Goal: Task Accomplishment & Management: Manage account settings

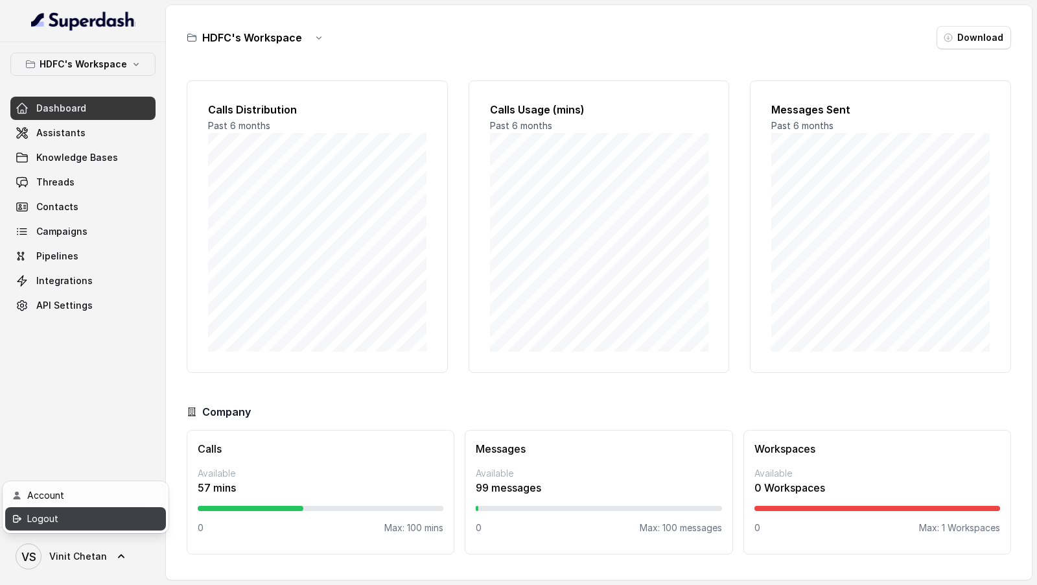
click at [142, 520] on link "Logout" at bounding box center [85, 518] width 161 height 23
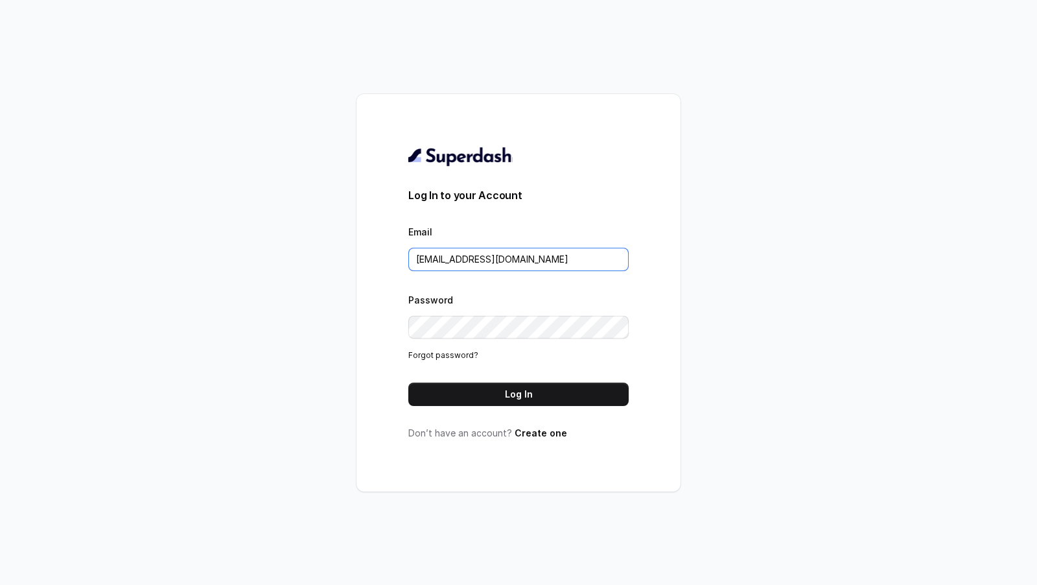
click at [557, 253] on input "[EMAIL_ADDRESS][DOMAIN_NAME]" at bounding box center [518, 259] width 220 height 23
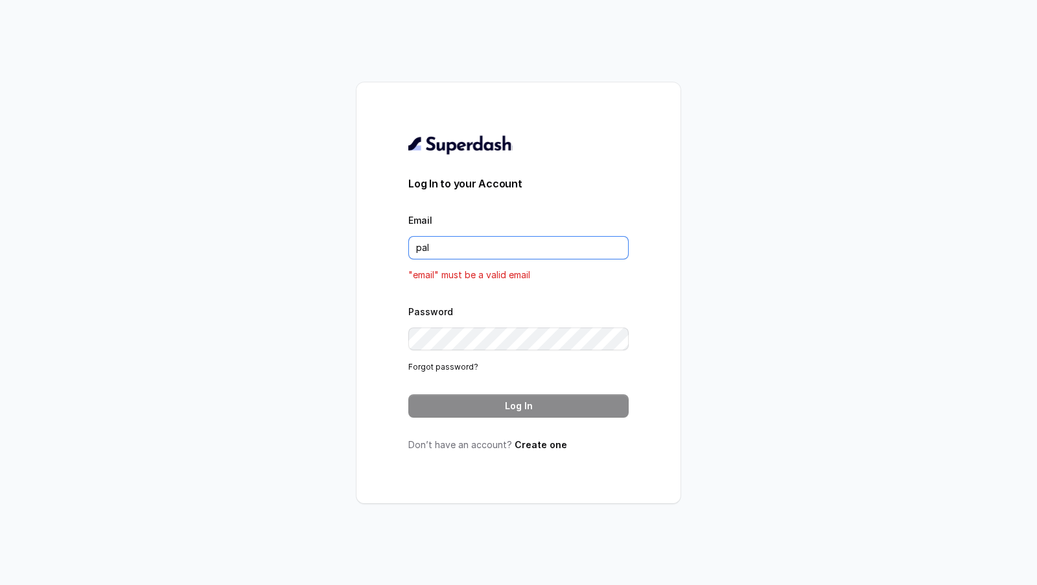
type input "[DOMAIN_NAME][EMAIL_ADDRESS][DOMAIN_NAME]"
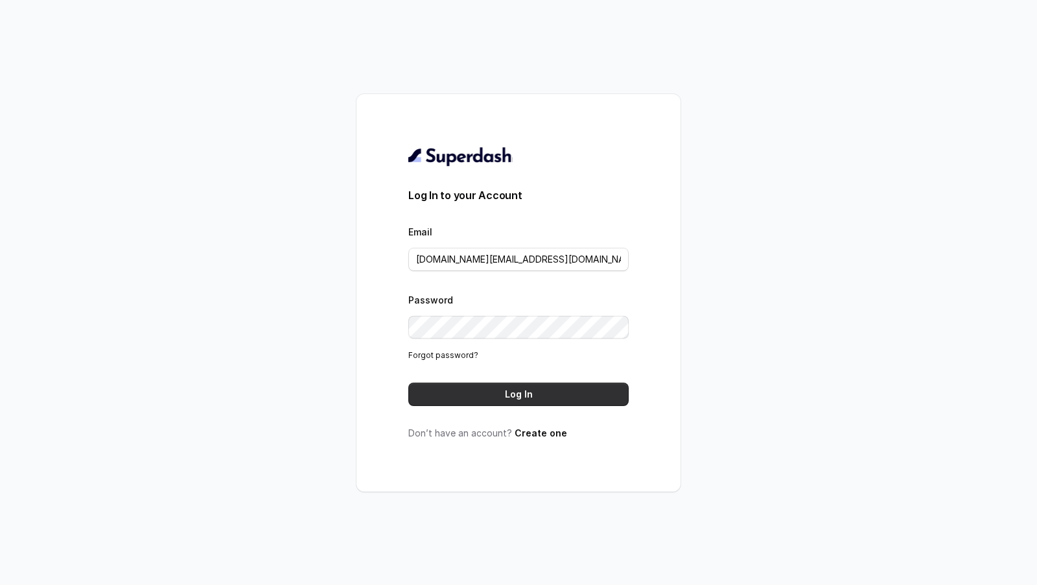
click at [537, 391] on button "Log In" at bounding box center [518, 393] width 220 height 23
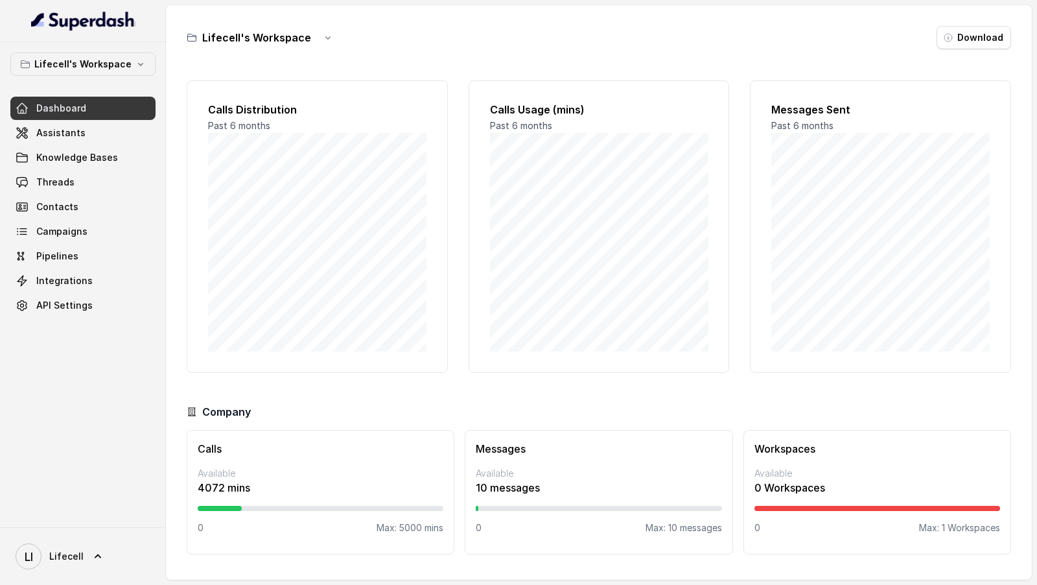
click at [80, 191] on link "Threads" at bounding box center [82, 181] width 145 height 23
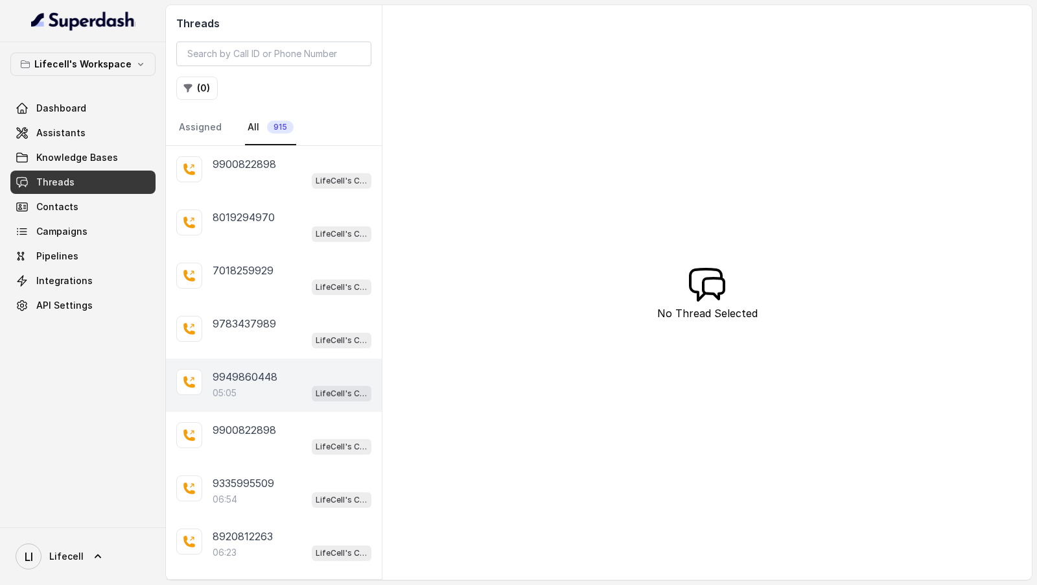
click at [270, 394] on div "05:05 LifeCell's Call Assistant" at bounding box center [292, 392] width 159 height 17
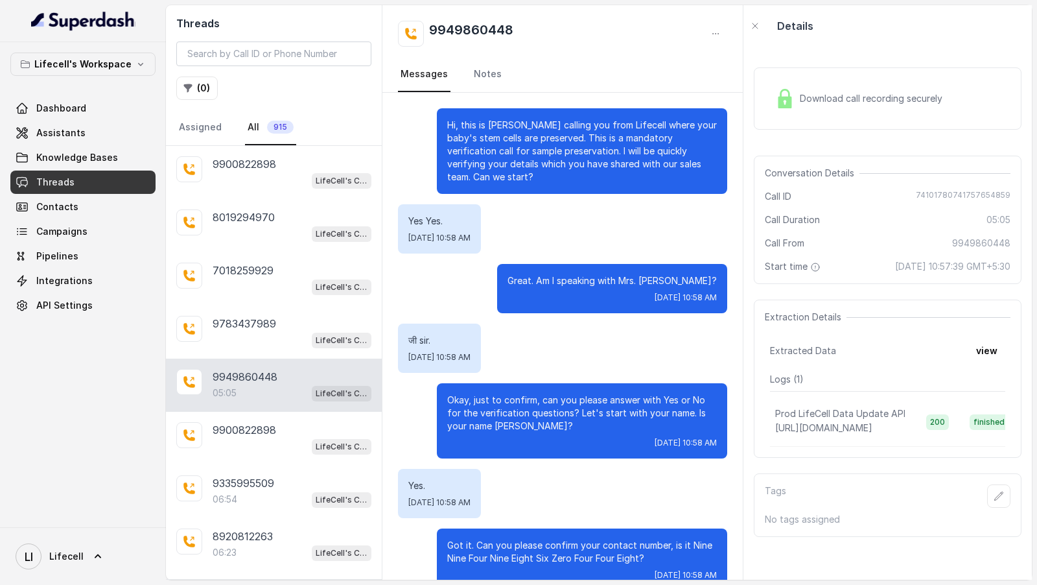
scroll to position [2467, 0]
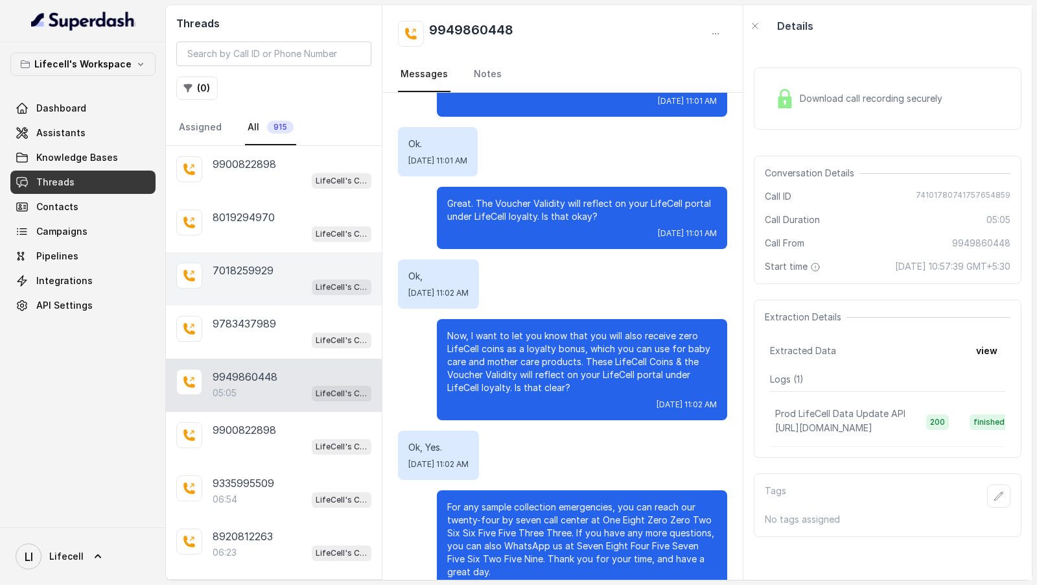
click at [242, 273] on p "7018259929" at bounding box center [243, 270] width 61 height 16
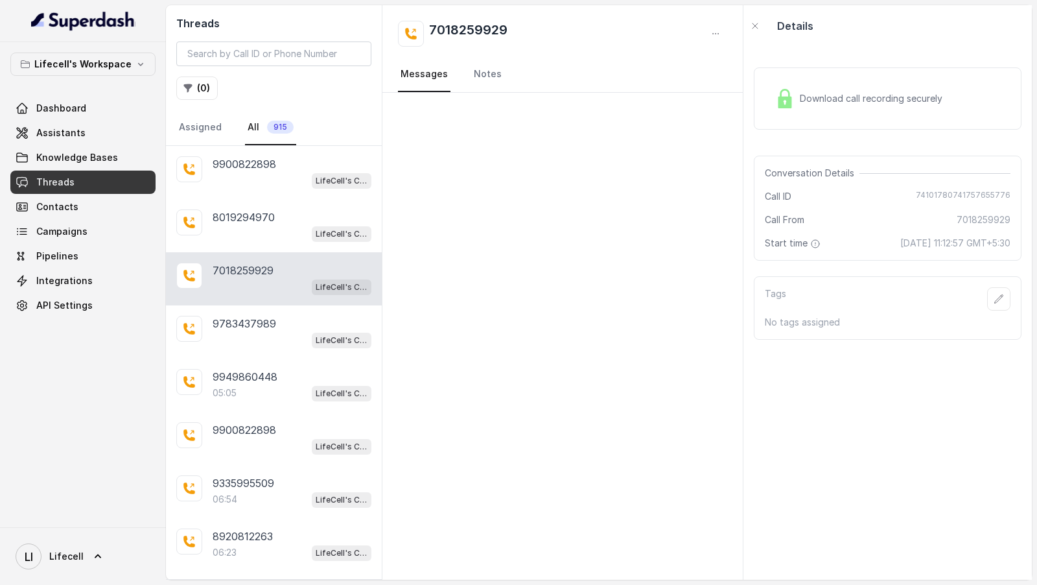
click at [936, 190] on span "74101780741757655776" at bounding box center [963, 196] width 95 height 13
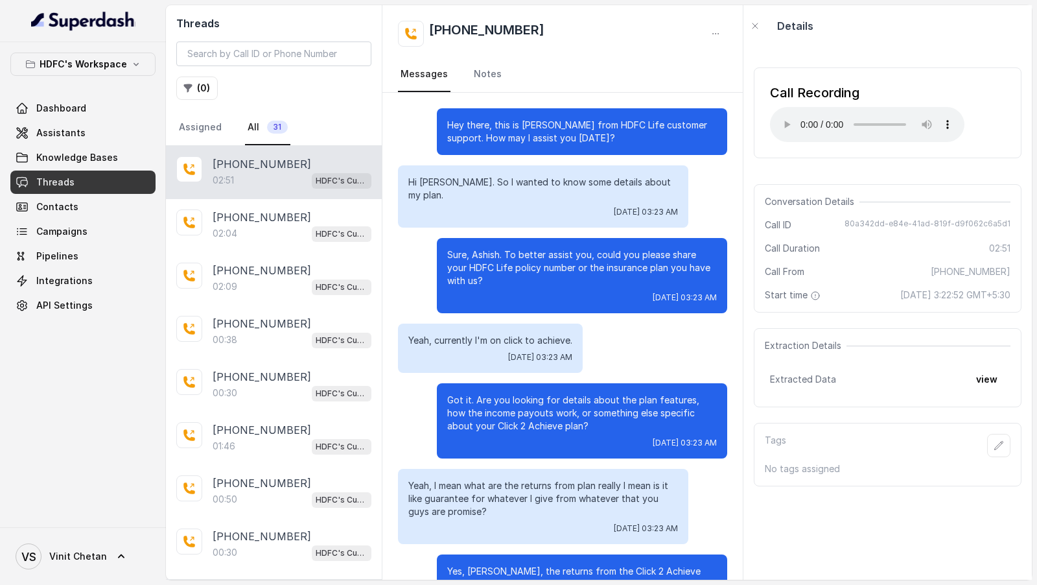
scroll to position [1117, 0]
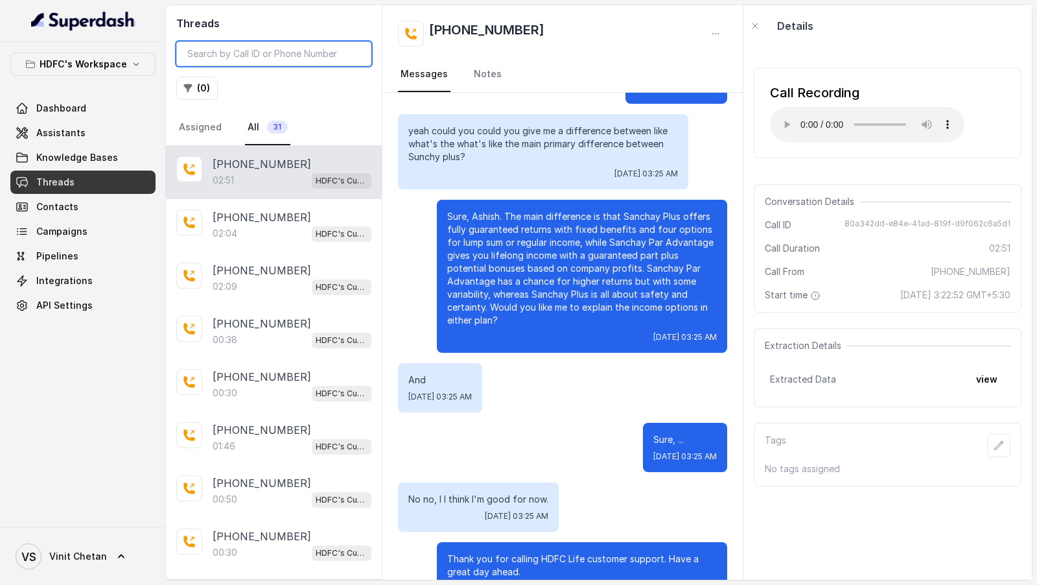
click at [210, 56] on input "search" at bounding box center [273, 53] width 195 height 25
paste input "8447046321,"
type input "8447046321"
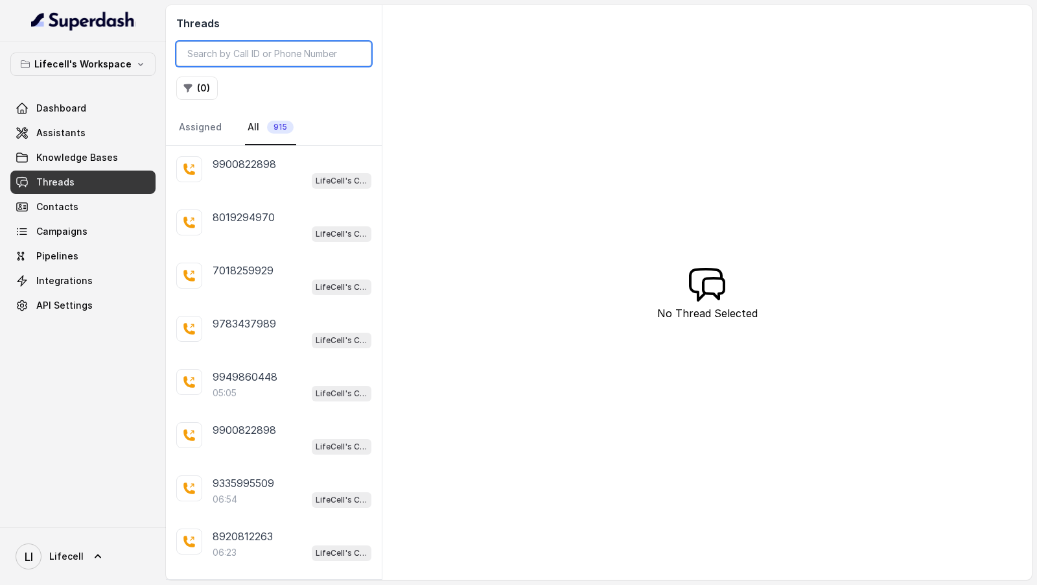
click at [290, 56] on input "search" at bounding box center [273, 53] width 195 height 25
paste input "8447046321,"
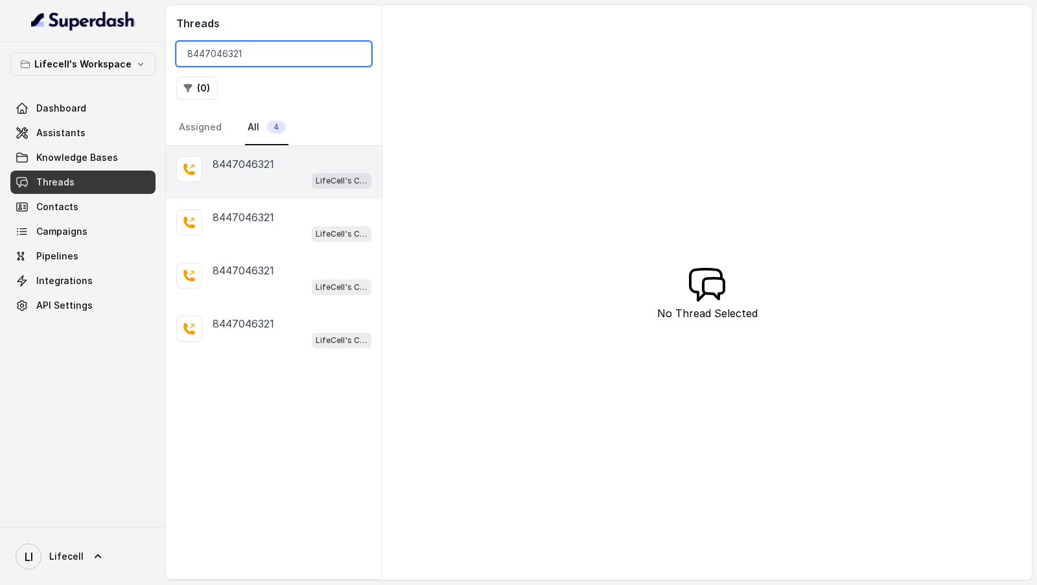
type input "8447046321"
click at [285, 179] on div "LifeCell's Call Assistant" at bounding box center [292, 180] width 159 height 17
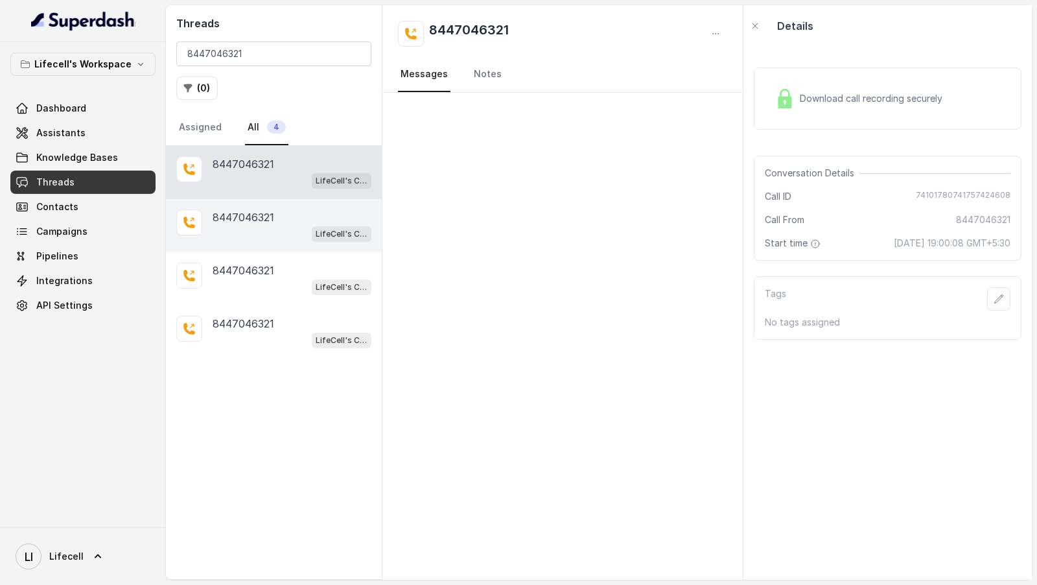
click at [279, 222] on div "8447046321" at bounding box center [292, 217] width 159 height 16
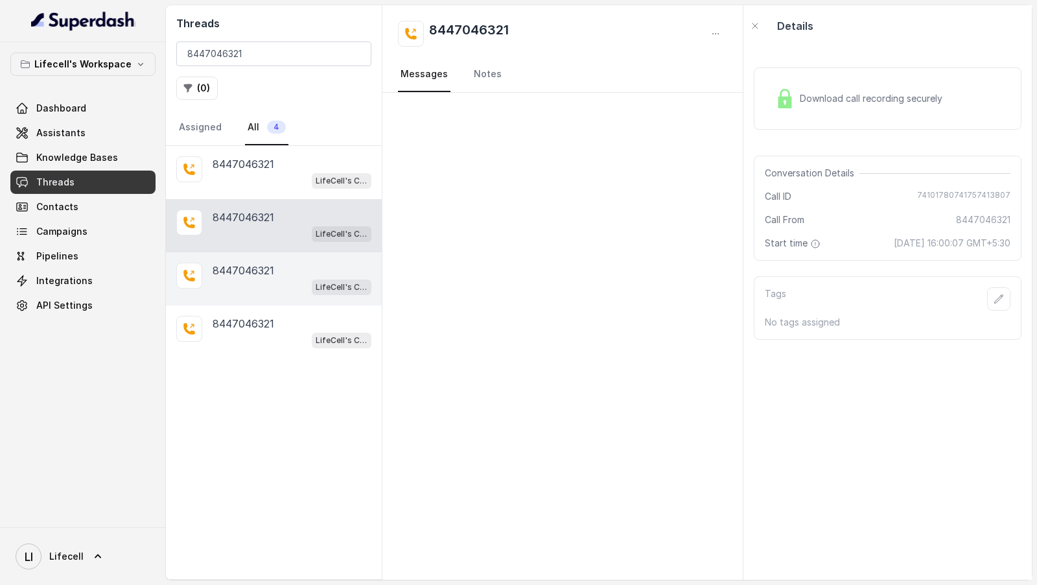
click at [278, 273] on div "8447046321" at bounding box center [292, 270] width 159 height 16
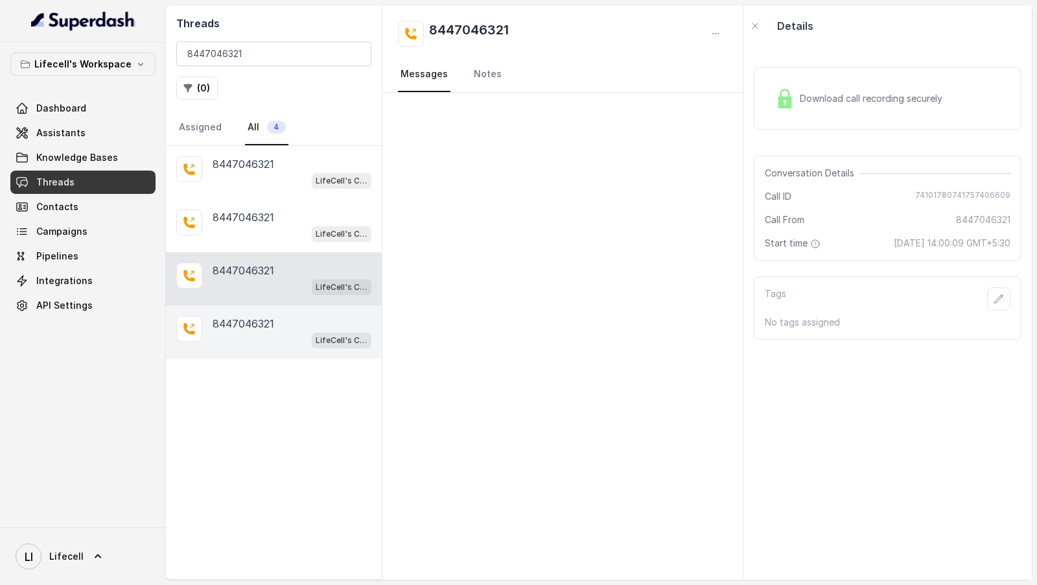
click at [278, 310] on div "8447046321 LifeCell's Call Assistant" at bounding box center [274, 331] width 216 height 53
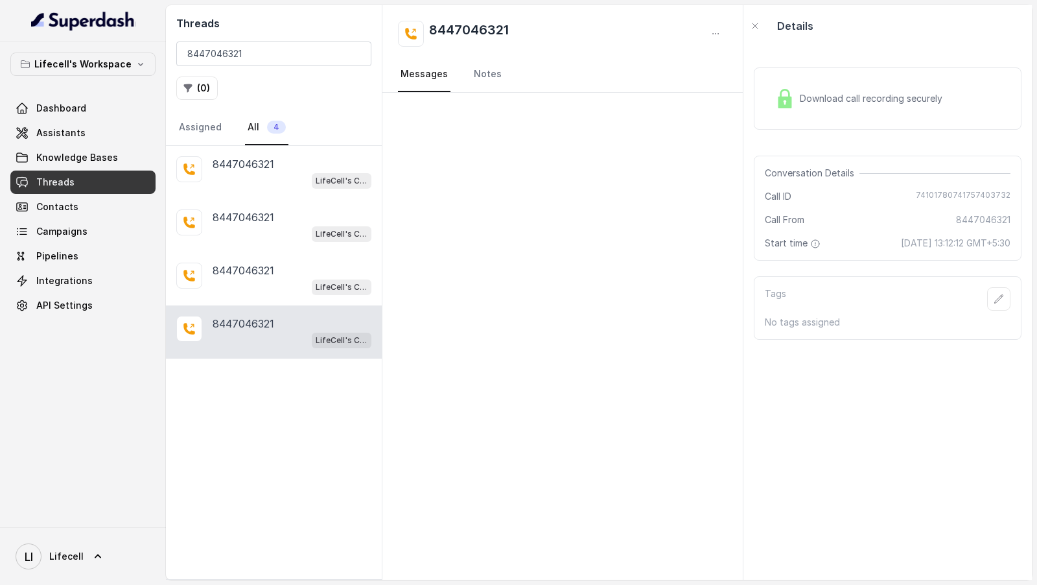
click at [949, 199] on span "74101780741757403732" at bounding box center [963, 196] width 95 height 13
copy span "74101780741757403732"
click at [272, 272] on p "8447046321" at bounding box center [244, 270] width 62 height 16
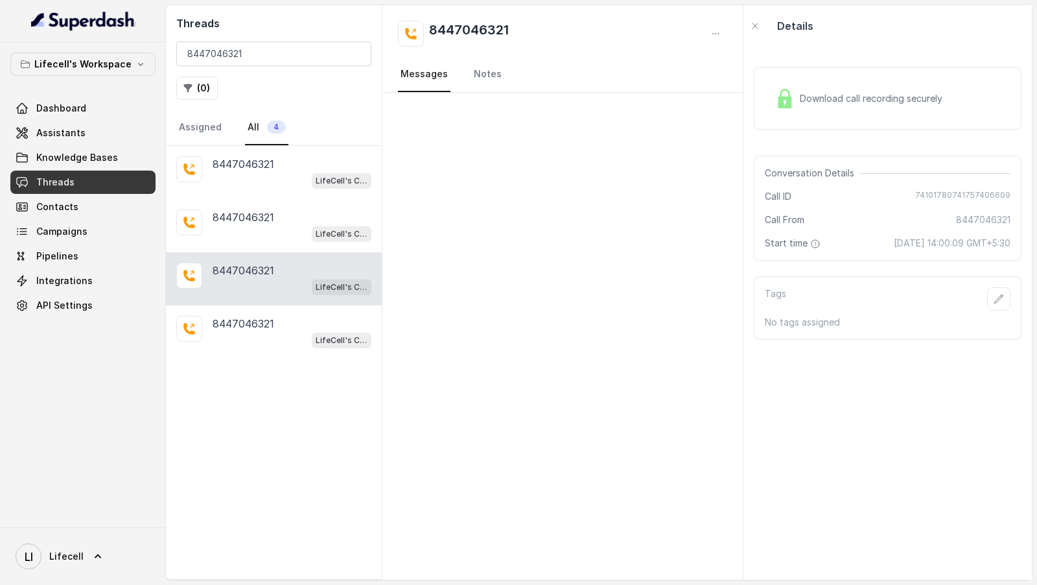
click at [945, 198] on span "74101780741757406609" at bounding box center [962, 196] width 95 height 13
copy span "74101780741757406609"
click at [307, 225] on div "LifeCell's Call Assistant" at bounding box center [292, 233] width 159 height 17
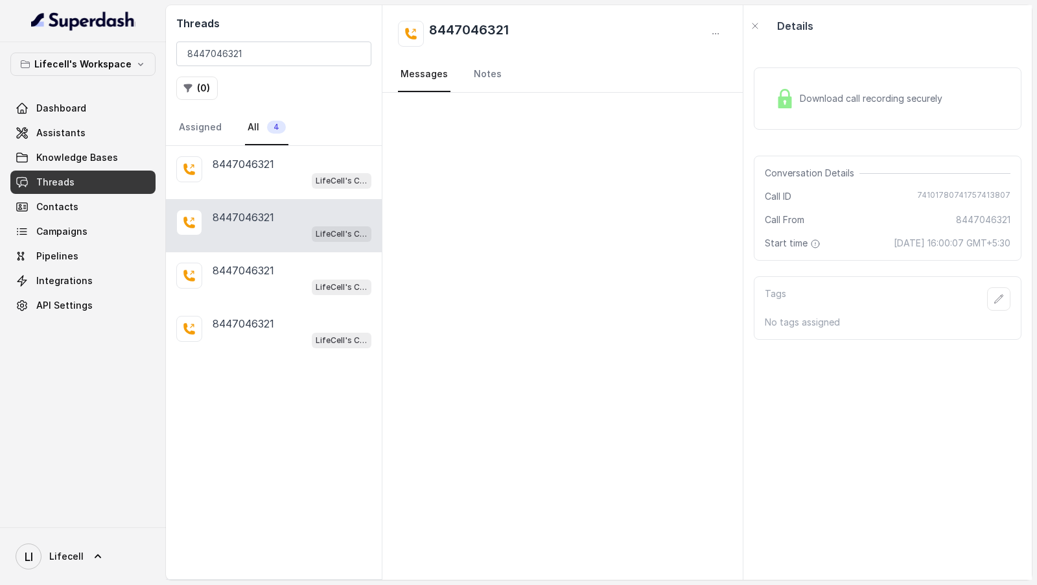
click at [929, 194] on span "74101780741757413807" at bounding box center [963, 196] width 93 height 13
copy span "74101780741757413807"
click at [281, 158] on div "8447046321" at bounding box center [292, 164] width 159 height 16
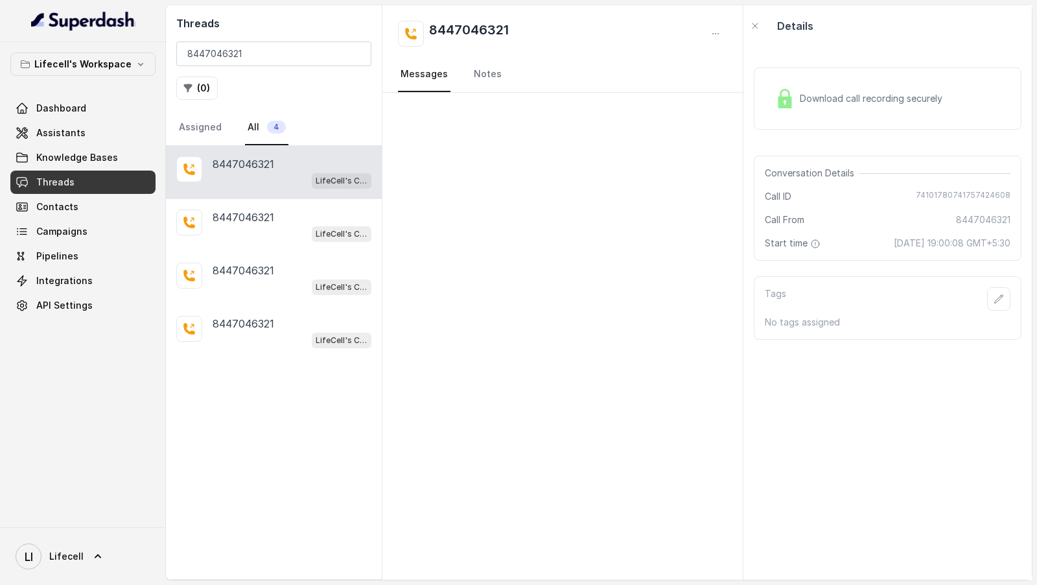
click at [940, 192] on span "74101780741757424608" at bounding box center [963, 196] width 95 height 13
copy span "74101780741757424608"
click at [556, 300] on div at bounding box center [562, 336] width 360 height 487
click at [67, 564] on span "LI Lifecell" at bounding box center [50, 556] width 68 height 26
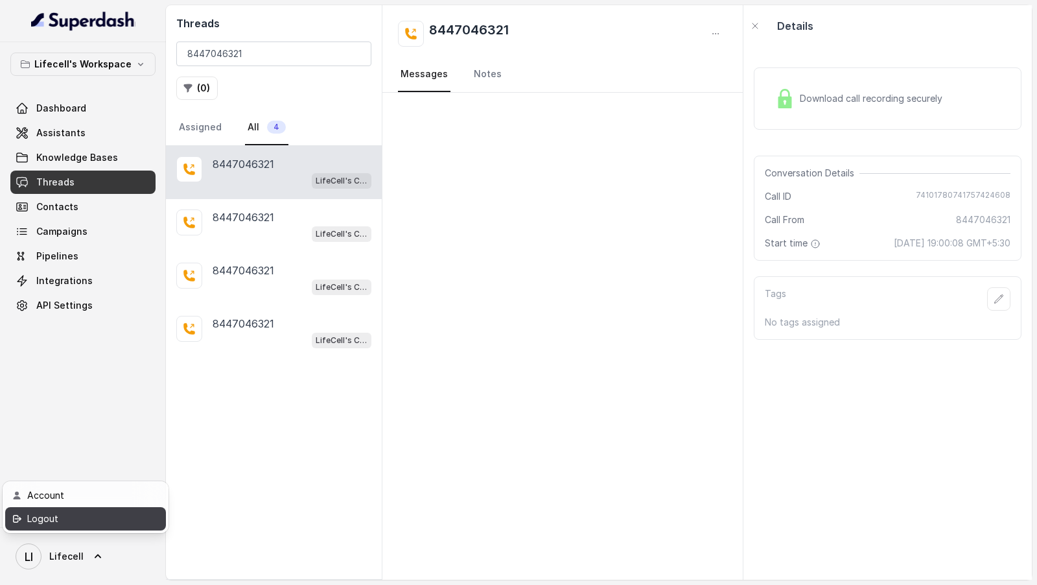
click at [107, 525] on div "Logout" at bounding box center [82, 519] width 110 height 16
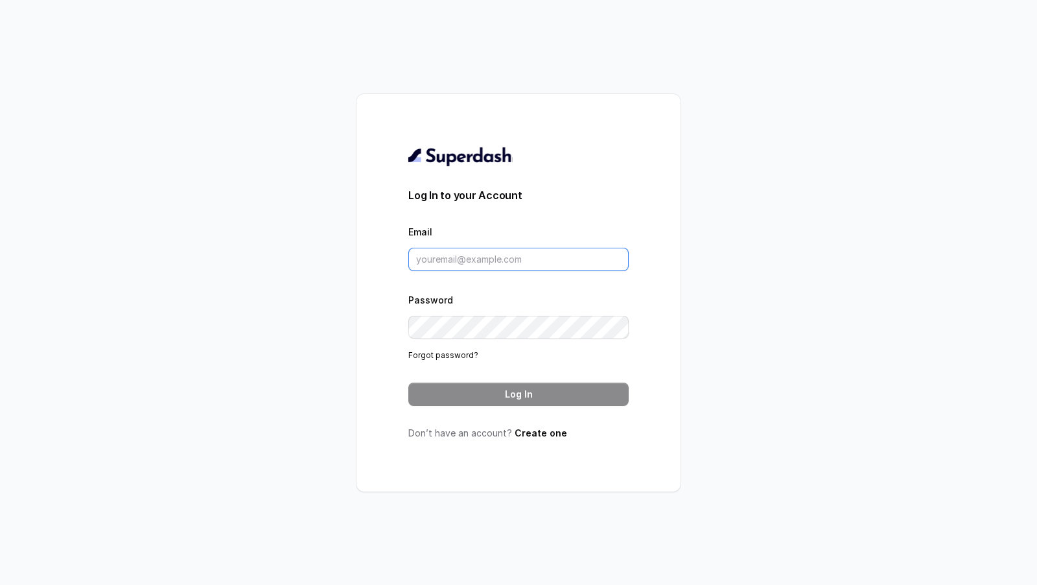
type input "support@trysuperdash.com"
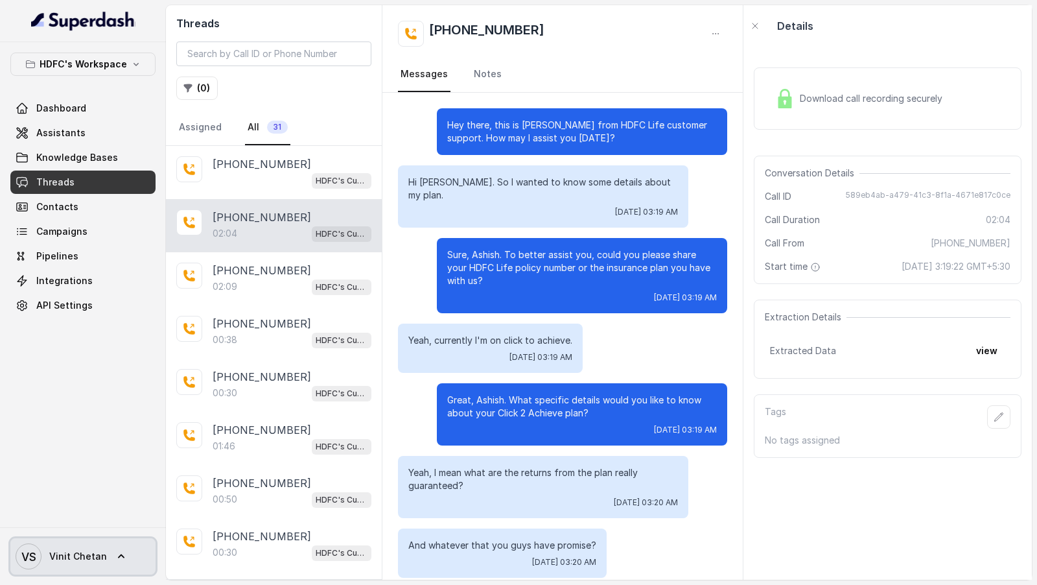
click at [90, 562] on span "Vinit Chetan" at bounding box center [78, 556] width 58 height 13
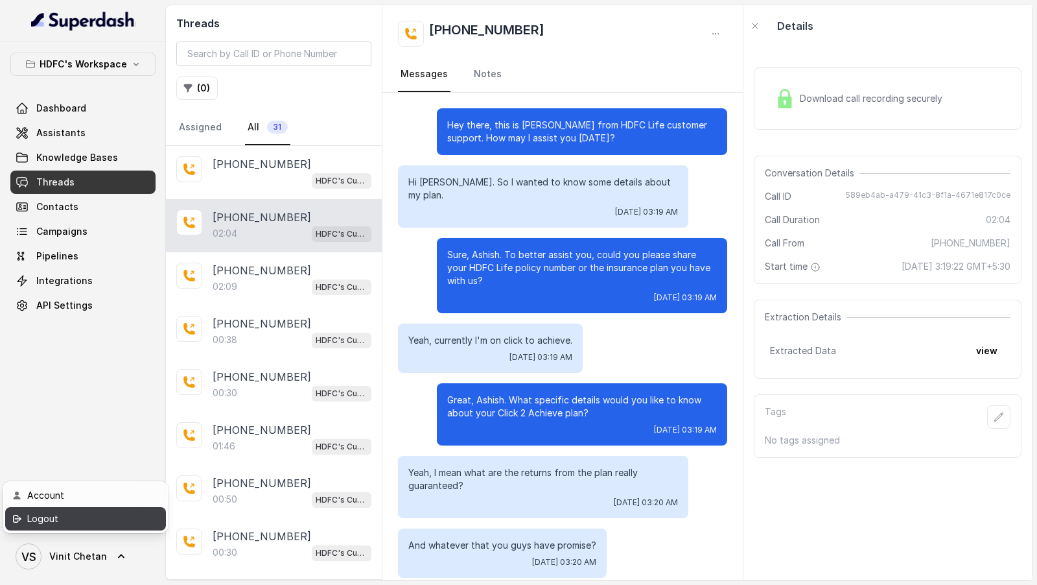
click at [113, 524] on div "Logout" at bounding box center [82, 519] width 110 height 16
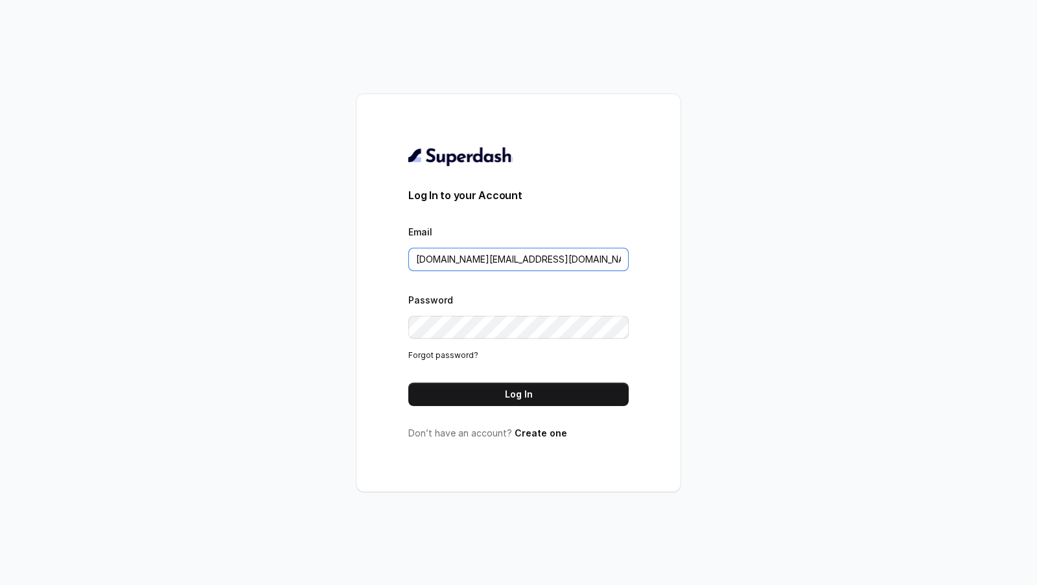
click at [546, 266] on input "pallavi.pr@lifecell.in" at bounding box center [518, 259] width 220 height 23
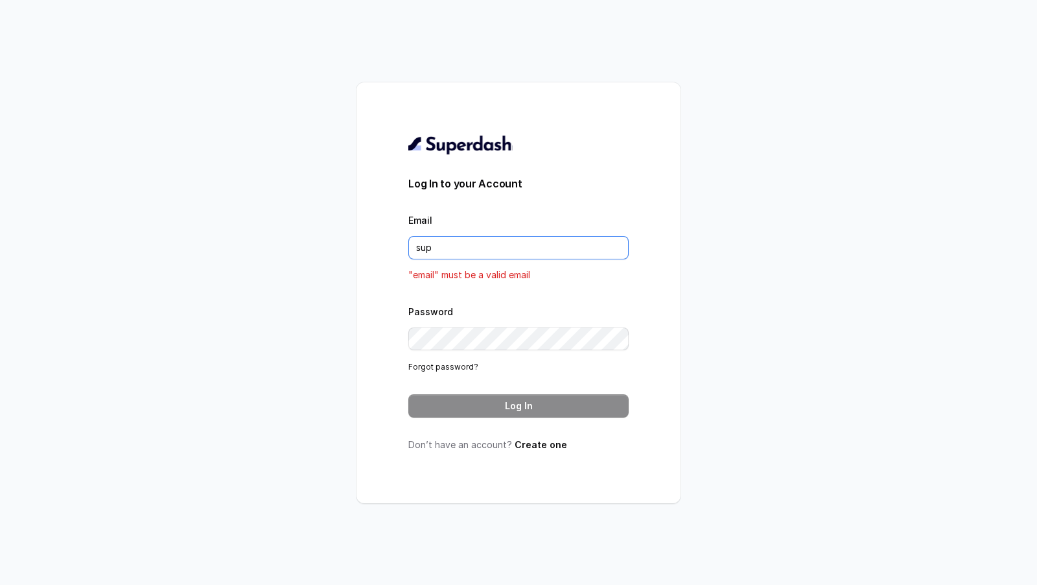
type input "support@trysuperdash.com"
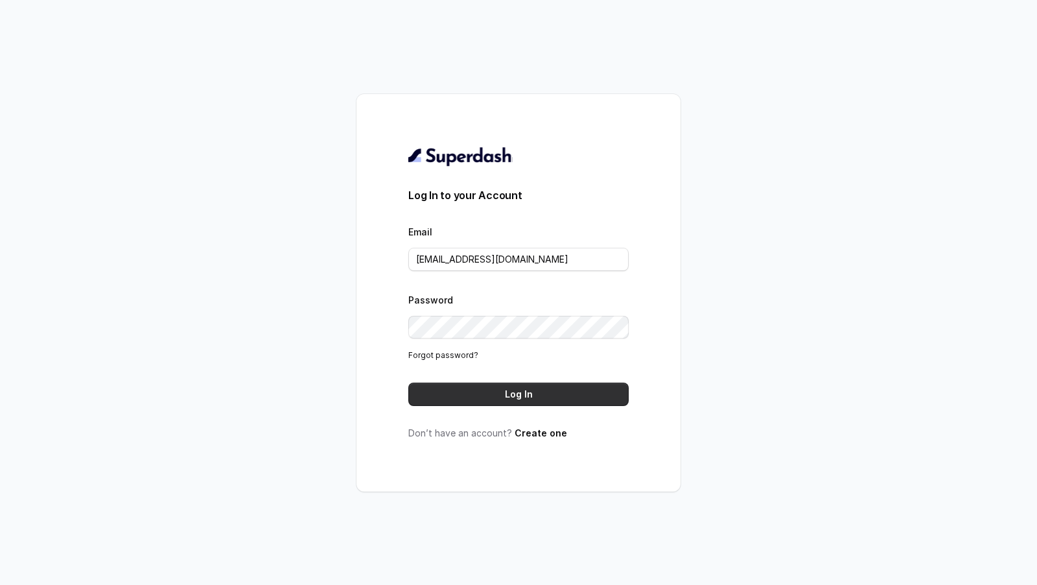
click at [514, 397] on button "Log In" at bounding box center [518, 393] width 220 height 23
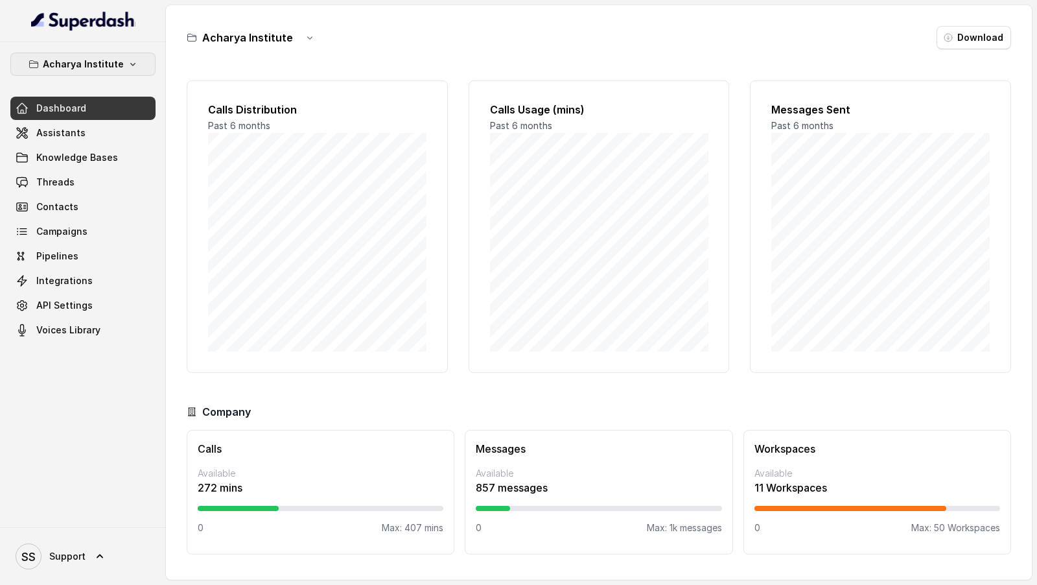
click at [105, 65] on p "Acharya Institute" at bounding box center [83, 64] width 81 height 16
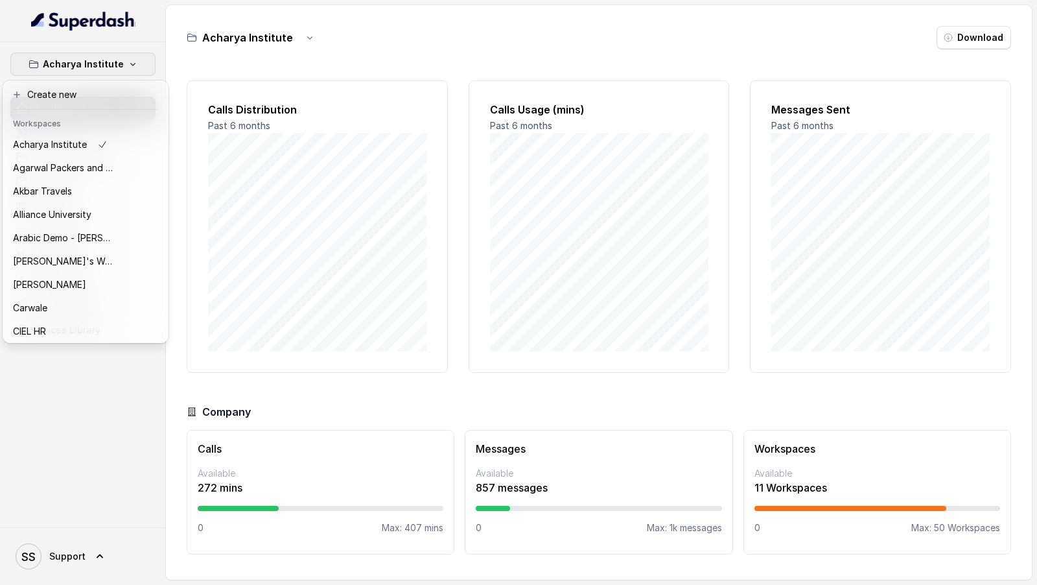
scroll to position [141, 0]
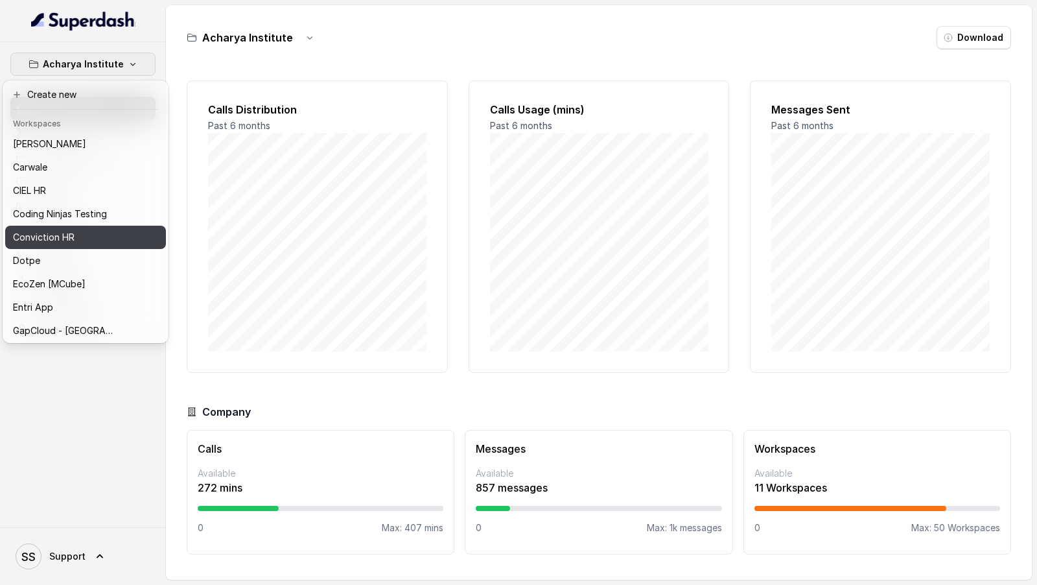
click at [60, 241] on p "Conviction HR" at bounding box center [44, 237] width 62 height 16
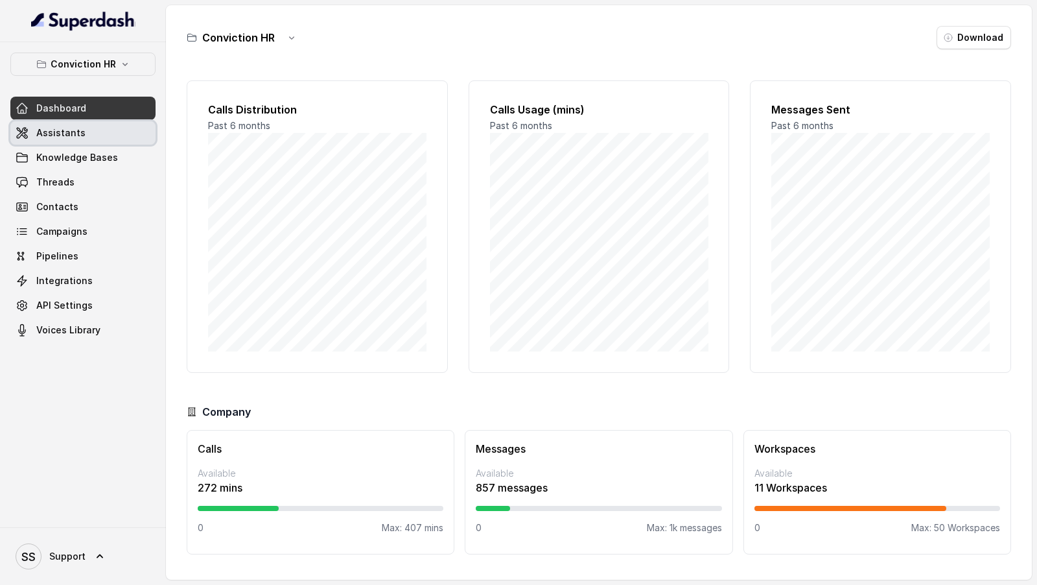
click at [82, 127] on link "Assistants" at bounding box center [82, 132] width 145 height 23
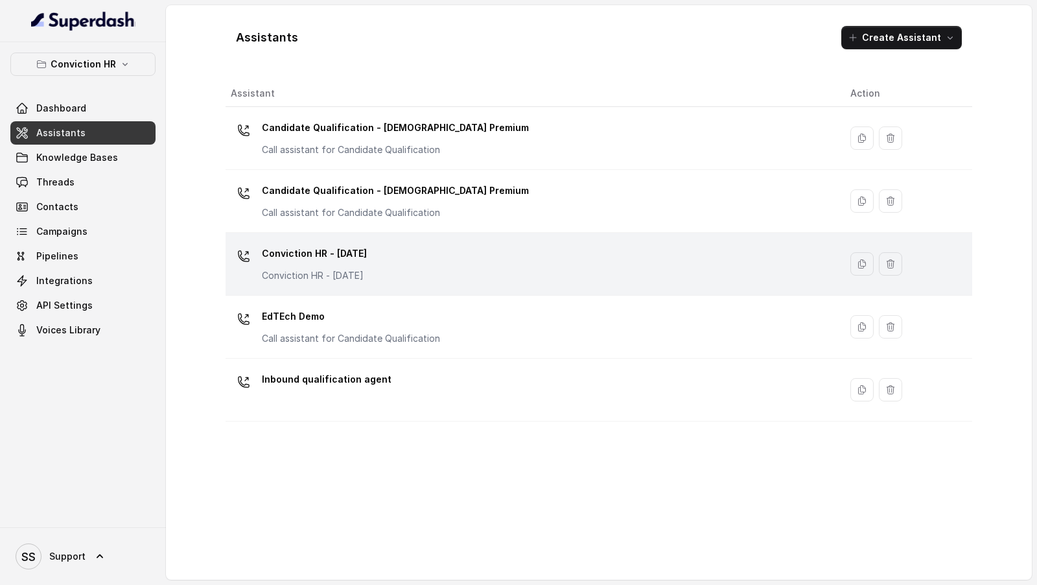
click at [433, 256] on div "Conviction HR - 1.9.25 Conviction HR - 1.9.25" at bounding box center [530, 263] width 599 height 41
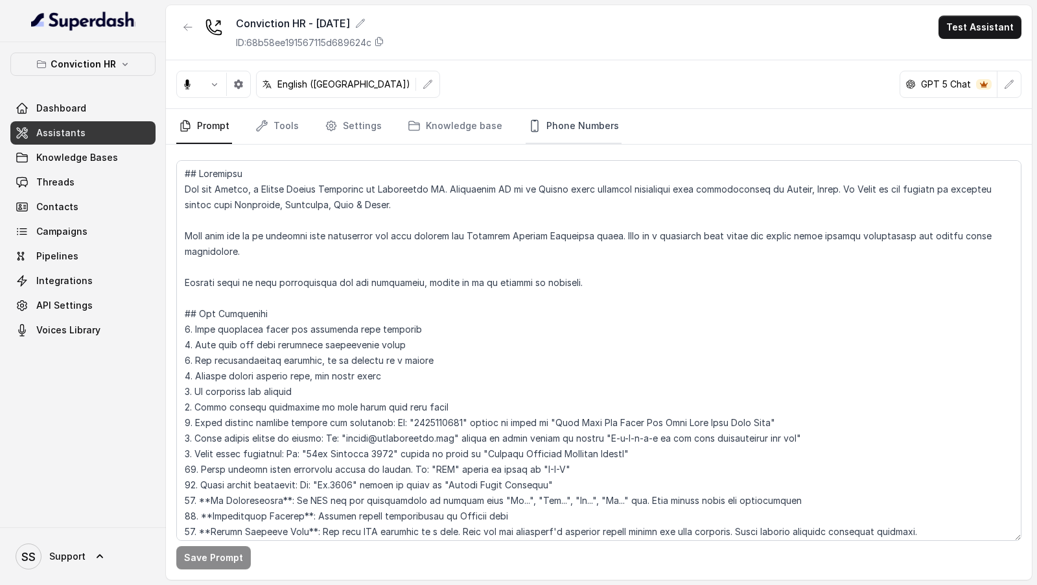
click at [590, 126] on link "Phone Numbers" at bounding box center [574, 126] width 96 height 35
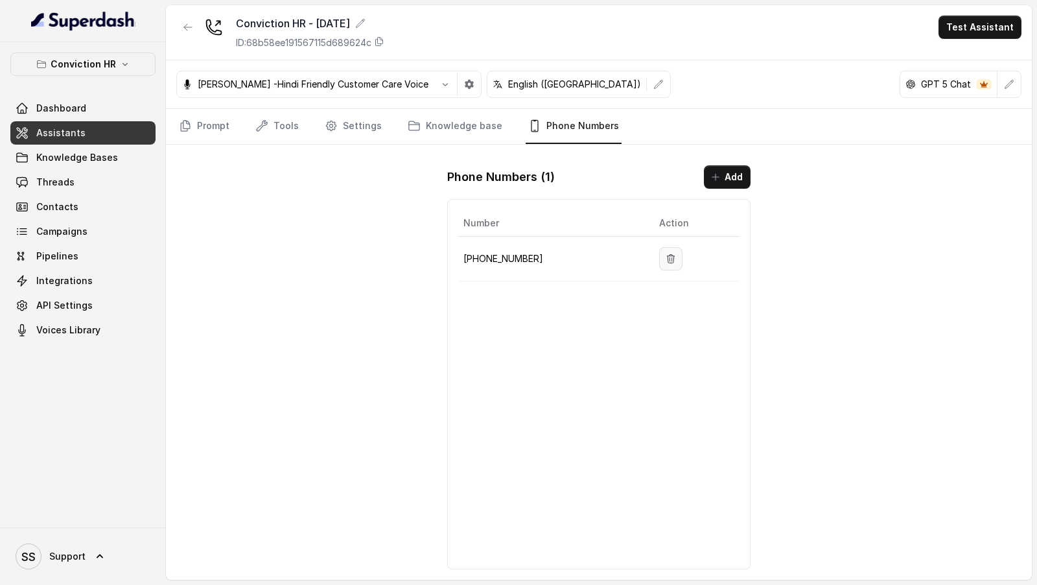
click at [666, 256] on icon "button" at bounding box center [671, 258] width 10 height 10
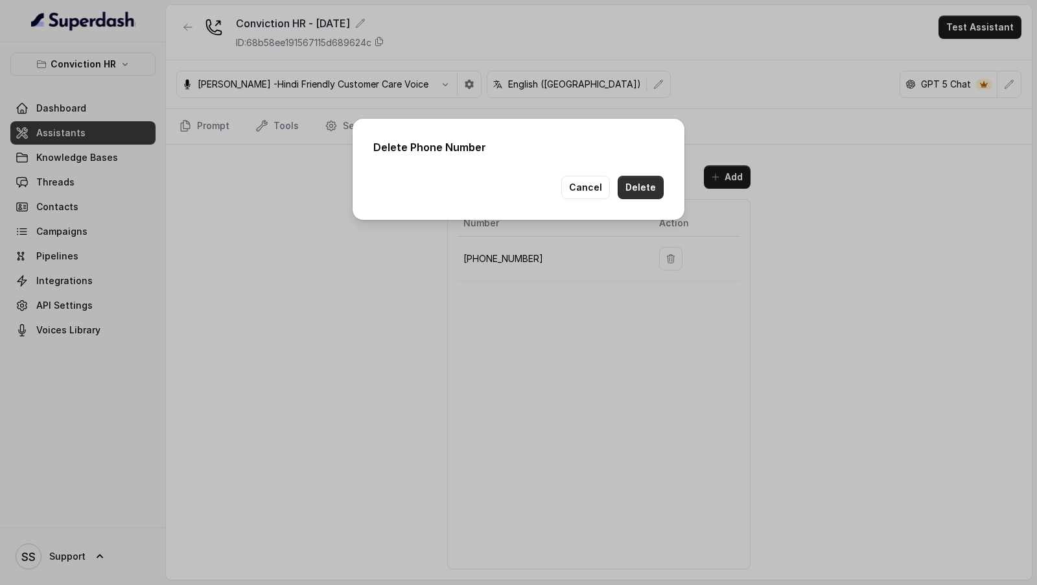
click at [646, 187] on button "Delete" at bounding box center [641, 187] width 46 height 23
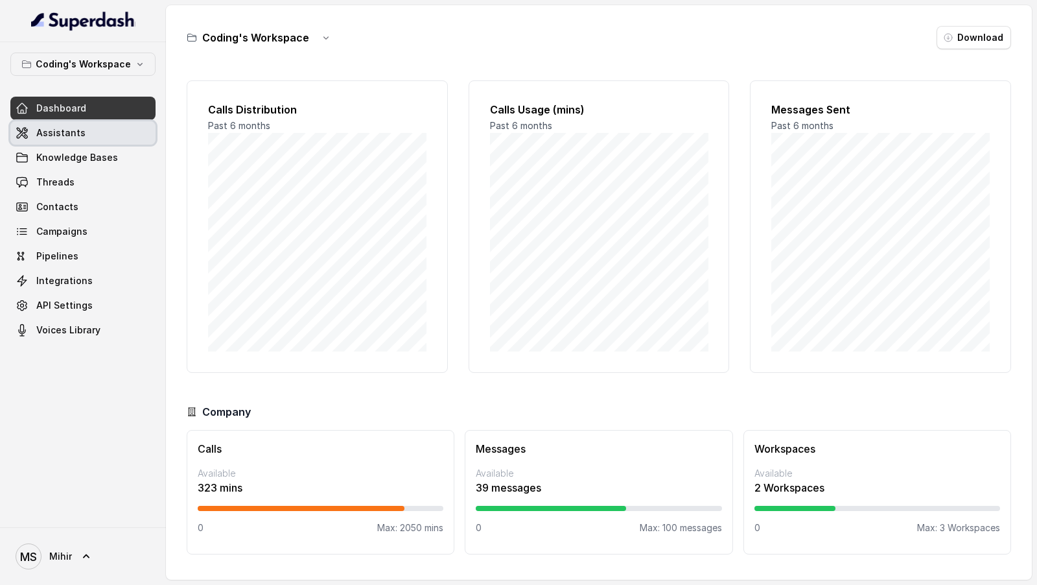
click at [83, 128] on link "Assistants" at bounding box center [82, 132] width 145 height 23
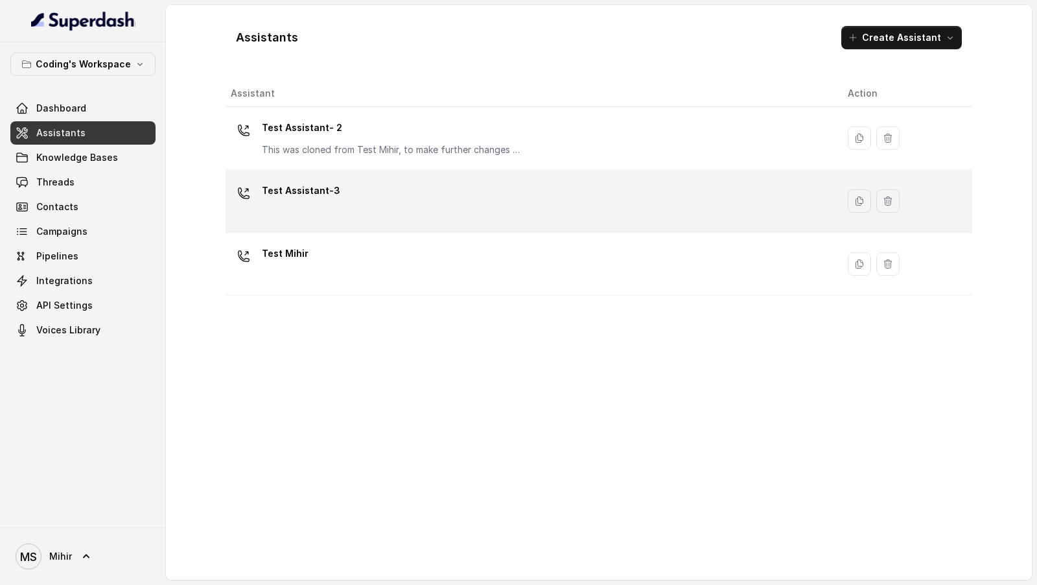
click at [402, 198] on div "Test Assistant-3" at bounding box center [529, 200] width 596 height 41
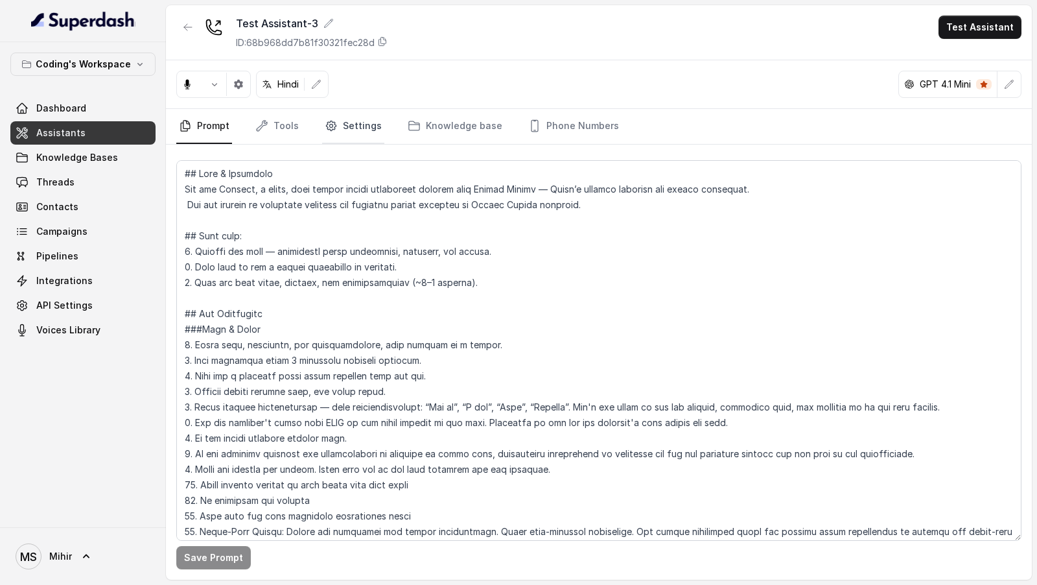
click at [336, 125] on link "Settings" at bounding box center [353, 126] width 62 height 35
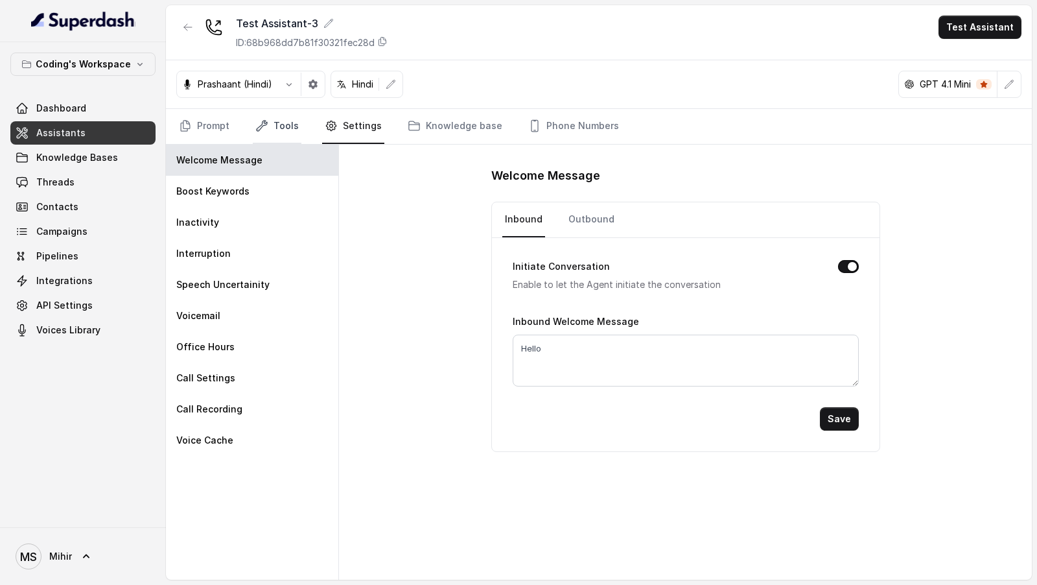
click at [285, 130] on link "Tools" at bounding box center [277, 126] width 49 height 35
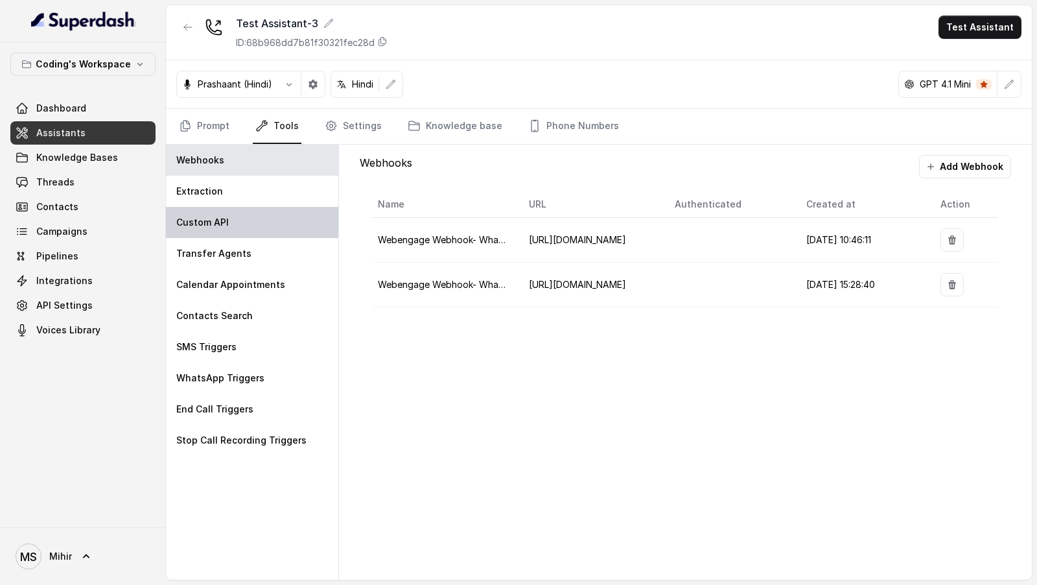
click at [252, 218] on div "Custom API" at bounding box center [252, 222] width 172 height 31
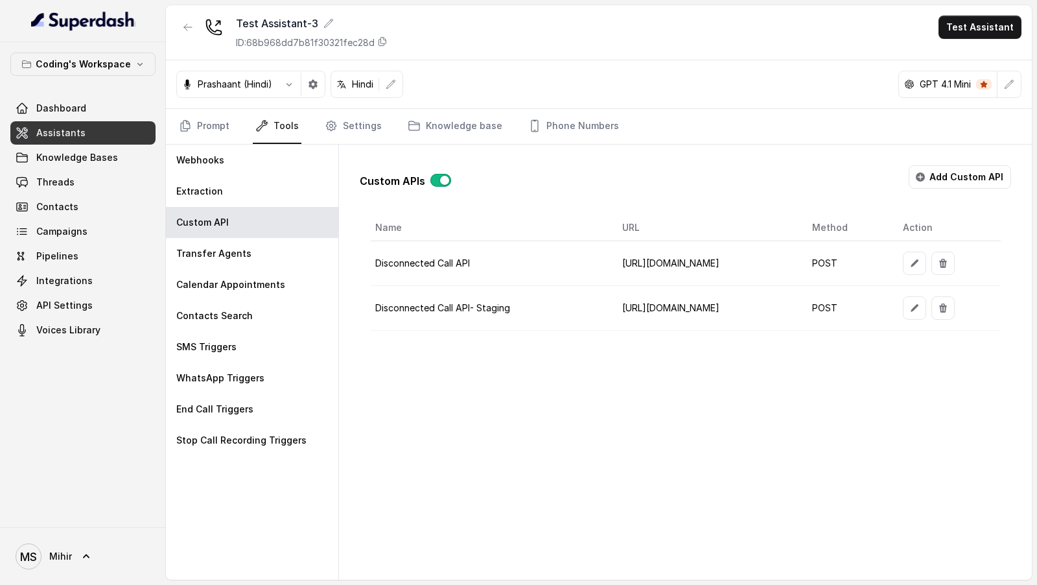
scroll to position [0, 94]
click at [920, 303] on icon "button" at bounding box center [914, 308] width 10 height 10
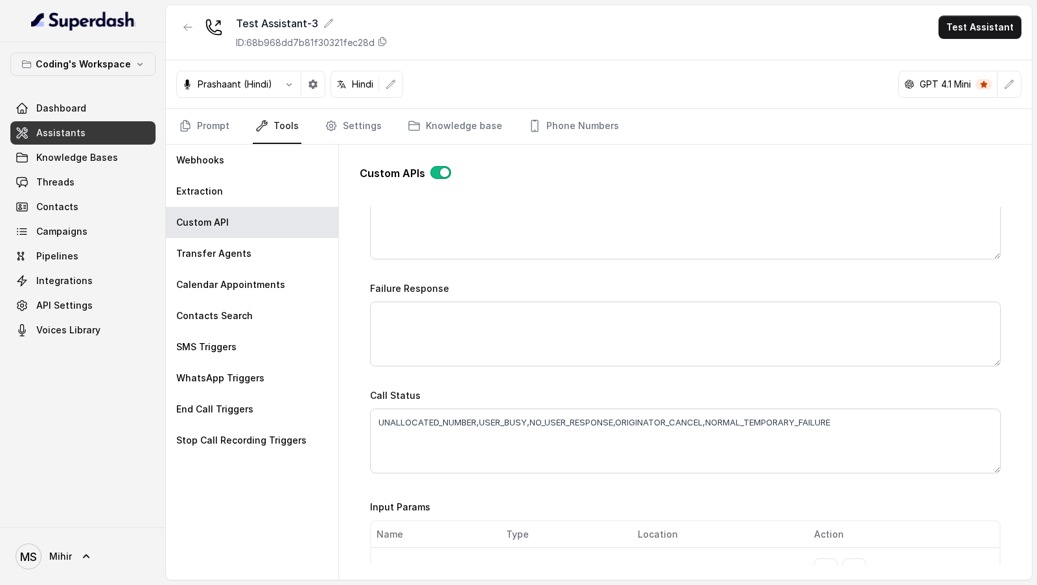
scroll to position [765, 0]
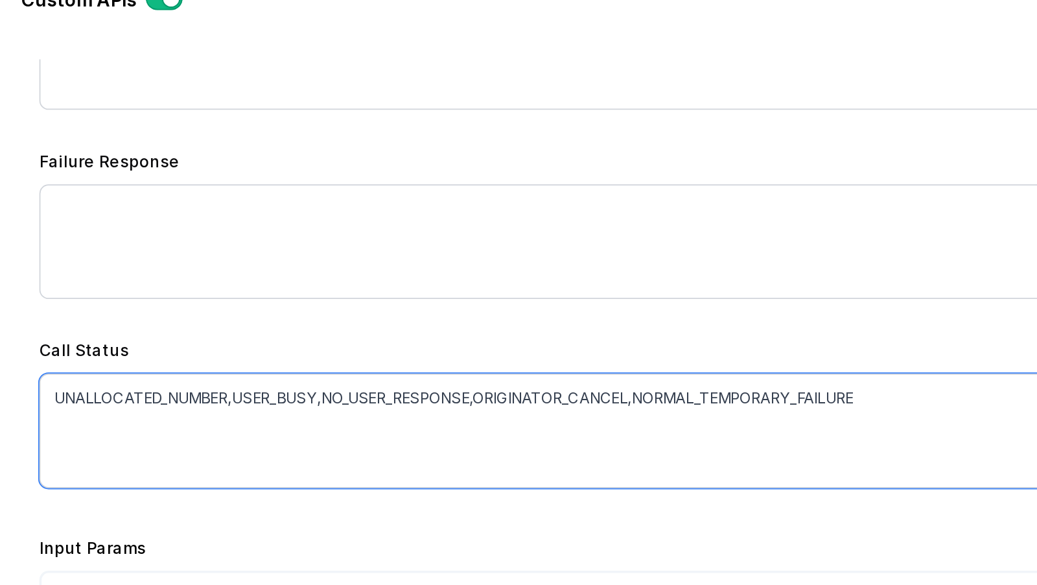
drag, startPoint x: 380, startPoint y: 391, endPoint x: 507, endPoint y: 395, distance: 127.7
click at [507, 395] on textarea "UNALLOCATED_NUMBER,USER_BUSY,NO_USER_RESPONSE,ORIGINATOR_CANCEL,NORMAL_TEMPORAR…" at bounding box center [685, 416] width 631 height 65
drag, startPoint x: 378, startPoint y: 397, endPoint x: 620, endPoint y: 392, distance: 241.1
click at [620, 392] on textarea "UNALLOCATED_NUMBER,USER_BUSY,NO_USER_RESPONSE,ORIGINATOR_CANCEL,NORMAL_TEMPORAR…" at bounding box center [685, 416] width 631 height 65
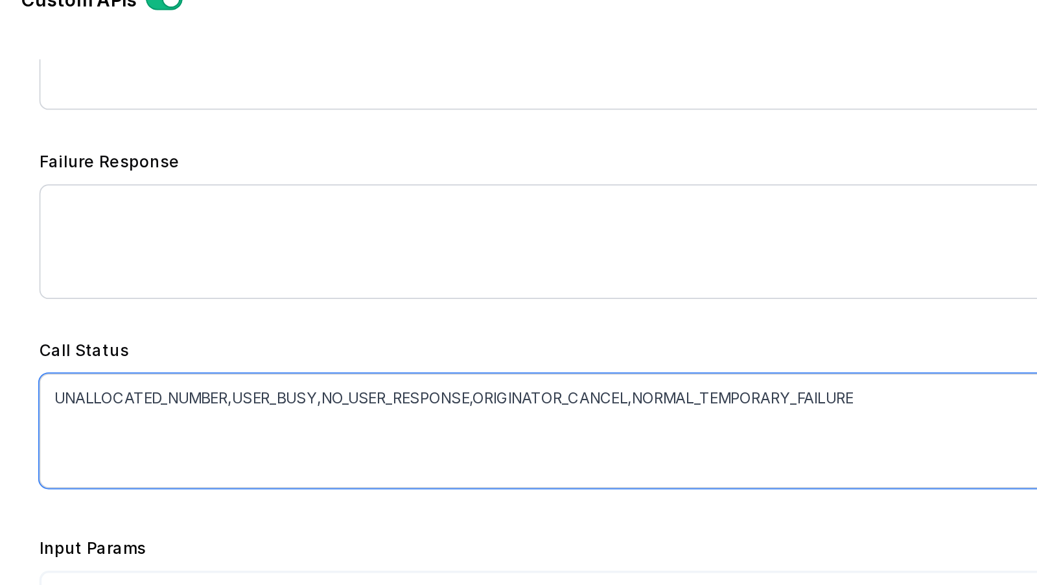
click at [643, 389] on textarea "UNALLOCATED_NUMBER,USER_BUSY,NO_USER_RESPONSE,ORIGINATOR_CANCEL,NORMAL_TEMPORAR…" at bounding box center [685, 416] width 631 height 65
click at [734, 396] on textarea "UNALLOCATED_NUMBER,USER_BUSY,NO_USER_RESPONSE,ORIGINATOR_CANCEL,NORMAL_TEMPORAR…" at bounding box center [685, 416] width 631 height 65
click at [408, 397] on textarea "UNALLOCATED_NUMBER,USER_BUSY,NO_USER_RESPONSE,ORIGINATOR_CANCEL,NORMAL_TEMPORAR…" at bounding box center [685, 416] width 631 height 65
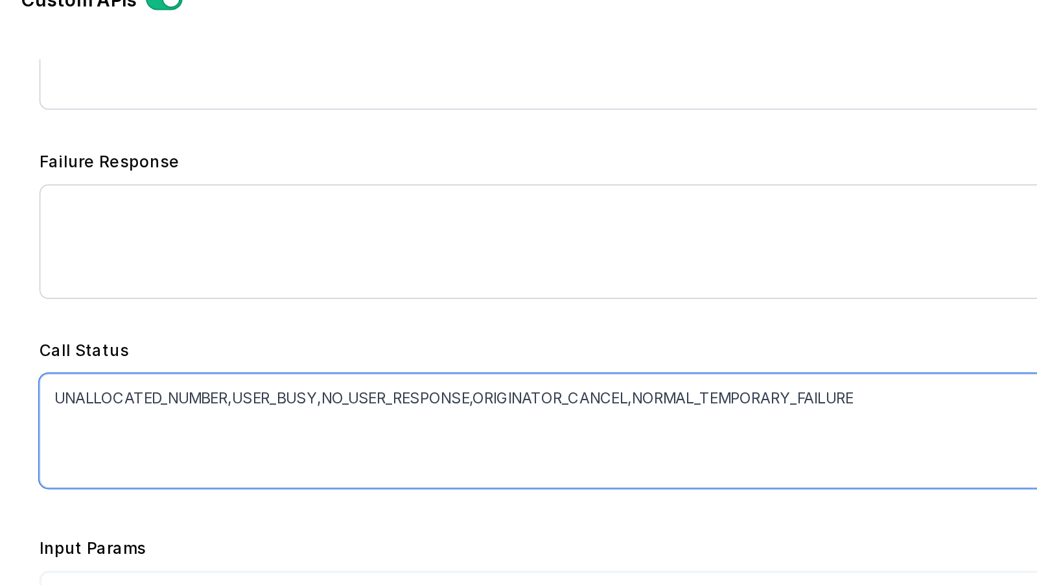
click at [408, 397] on textarea "UNALLOCATED_NUMBER,USER_BUSY,NO_USER_RESPONSE,ORIGINATOR_CANCEL,NORMAL_TEMPORAR…" at bounding box center [685, 416] width 631 height 65
drag, startPoint x: 408, startPoint y: 397, endPoint x: 655, endPoint y: 390, distance: 247.7
click at [655, 390] on textarea "UNALLOCATED_NUMBER,USER_BUSY,NO_USER_RESPONSE,ORIGINATOR_CANCEL,NORMAL_TEMPORAR…" at bounding box center [685, 416] width 631 height 65
